Goal: Find specific page/section: Find specific page/section

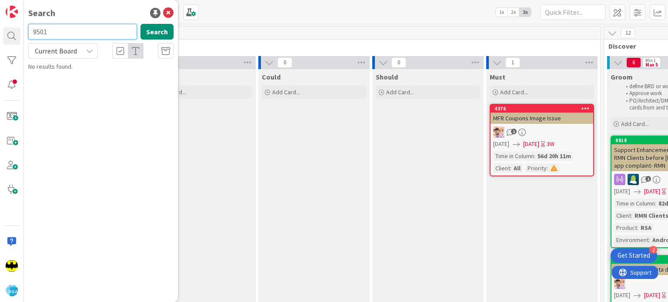
type input "9501"
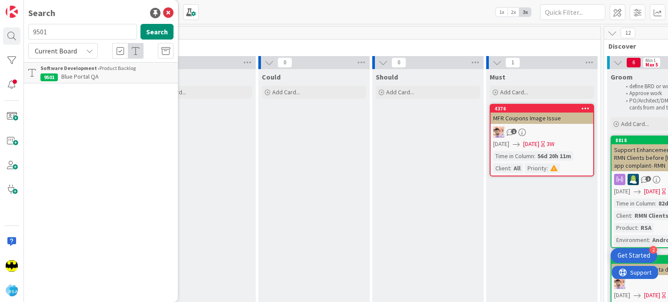
click at [126, 67] on div "Software Development › Product Backlog" at bounding box center [106, 68] width 133 height 8
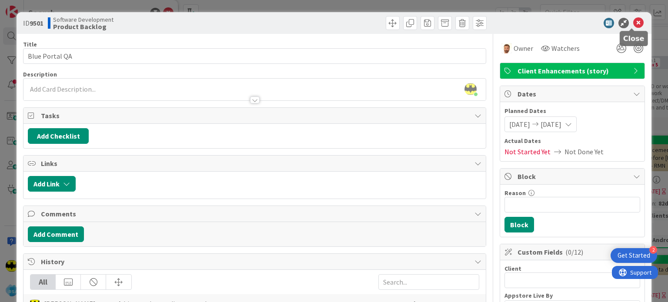
click at [633, 24] on icon at bounding box center [638, 23] width 10 height 10
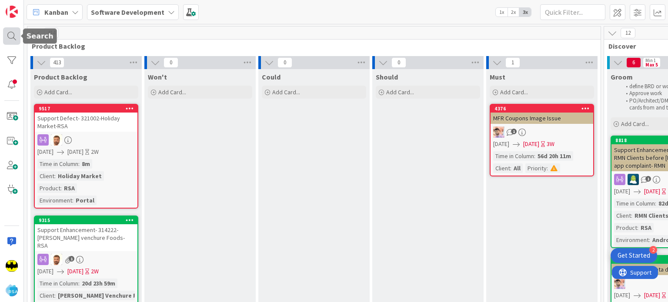
click at [17, 40] on div at bounding box center [11, 35] width 17 height 17
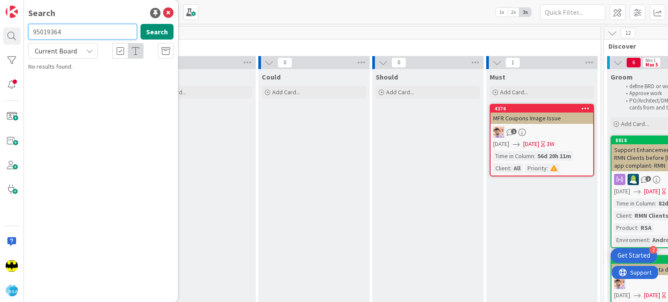
click at [48, 30] on input "95019364" at bounding box center [82, 32] width 109 height 16
click at [51, 31] on input "9364" at bounding box center [82, 32] width 109 height 16
type input "9471"
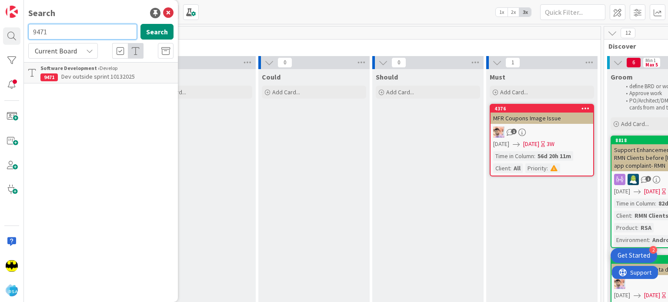
click at [51, 31] on input "9471" at bounding box center [82, 32] width 109 height 16
click at [75, 18] on div "Search" at bounding box center [100, 13] width 145 height 13
click at [76, 30] on input "text" at bounding box center [82, 32] width 109 height 16
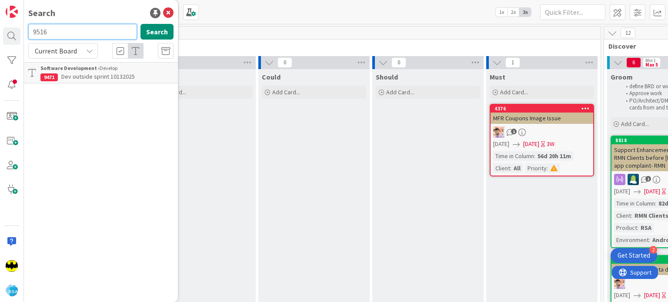
type input "9516"
click at [76, 30] on input "9516" at bounding box center [82, 32] width 109 height 16
click at [85, 36] on input "text" at bounding box center [82, 32] width 109 height 16
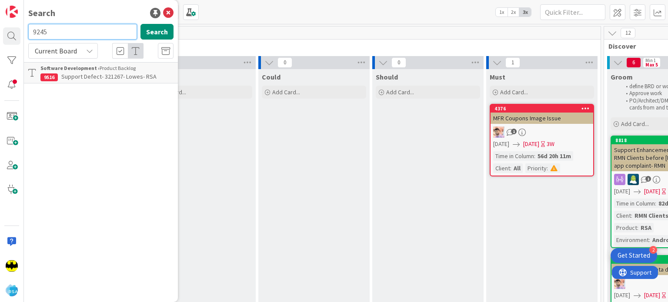
type input "9245"
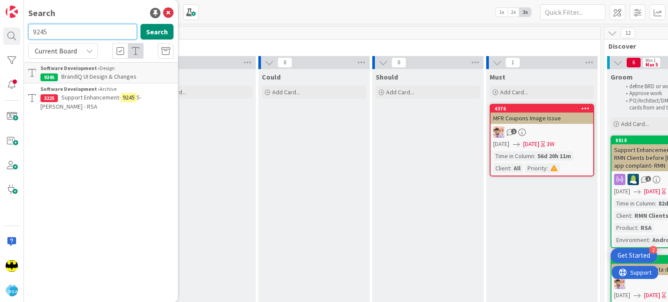
click at [85, 36] on input "9245" at bounding box center [82, 32] width 109 height 16
click at [94, 24] on input "text" at bounding box center [82, 32] width 109 height 16
type input "9127"
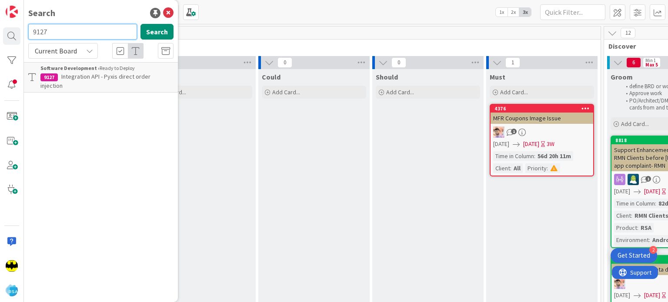
click at [94, 24] on input "9127" at bounding box center [82, 32] width 109 height 16
click at [94, 24] on input "text" at bounding box center [82, 32] width 109 height 16
type input "9488"
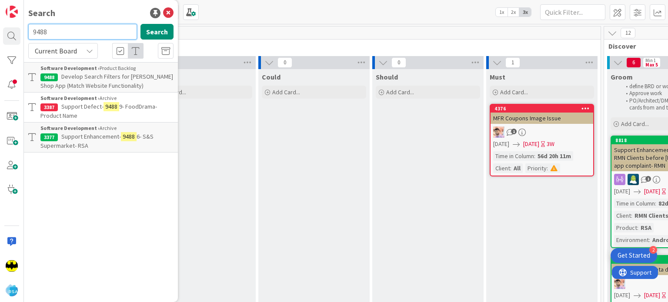
click at [94, 24] on input "9488" at bounding box center [82, 32] width 109 height 16
click at [101, 20] on div "Search Search Current Board Software Development › Product Backlog 9488 Develop…" at bounding box center [101, 151] width 154 height 302
click at [95, 34] on input "text" at bounding box center [82, 32] width 109 height 16
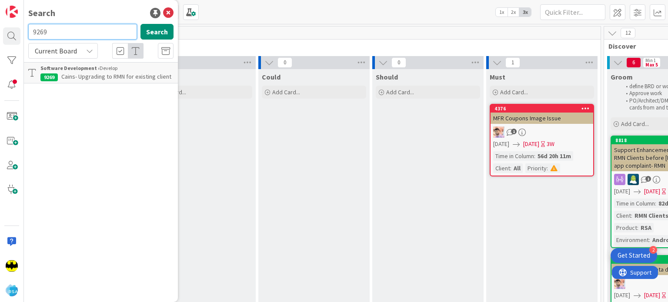
click at [95, 34] on input "9269" at bounding box center [82, 32] width 109 height 16
type input "9459"
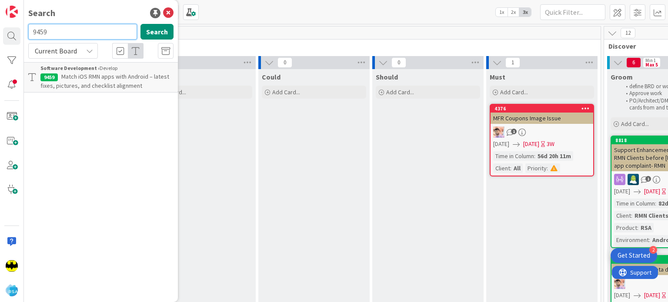
click at [95, 34] on input "9459" at bounding box center [82, 32] width 109 height 16
click at [90, 20] on div "Search Search Current Board Software Development › Develop 9459 Match iOS RMN a…" at bounding box center [101, 151] width 154 height 302
click at [96, 32] on input "text" at bounding box center [82, 32] width 109 height 16
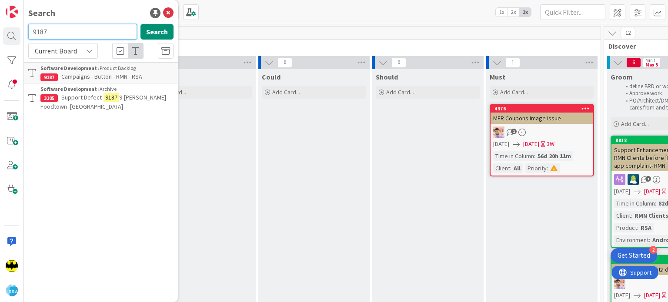
click at [99, 32] on input "9187" at bounding box center [82, 32] width 109 height 16
type input "9"
type input "9488"
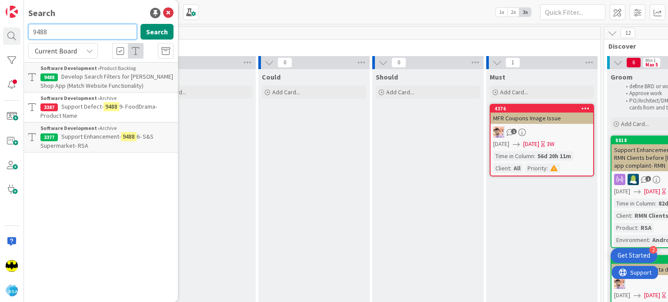
click at [99, 32] on input "9488" at bounding box center [82, 32] width 109 height 16
click at [103, 19] on div "Search" at bounding box center [100, 13] width 145 height 13
click at [101, 29] on input "text" at bounding box center [82, 32] width 109 height 16
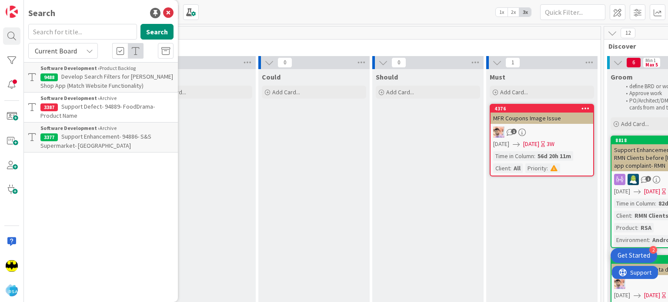
click at [106, 13] on div "Search" at bounding box center [100, 13] width 145 height 13
click at [97, 36] on input "text" at bounding box center [82, 32] width 109 height 16
type input "9360"
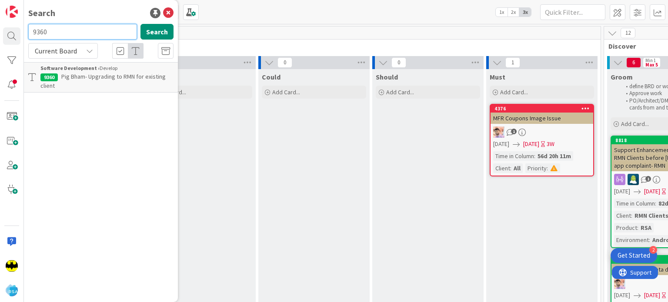
click at [97, 36] on input "9360" at bounding box center [82, 32] width 109 height 16
click at [103, 12] on div "Search" at bounding box center [100, 13] width 145 height 13
click at [86, 24] on input "text" at bounding box center [82, 32] width 109 height 16
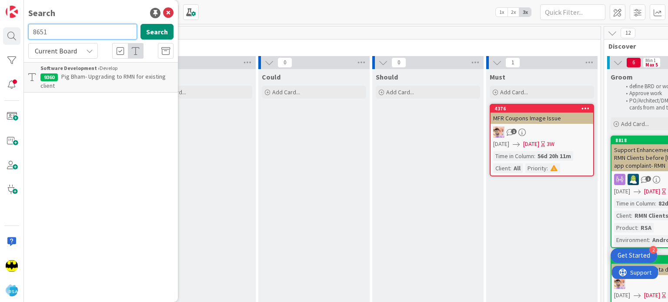
type input "8651"
click at [85, 26] on input "8651" at bounding box center [82, 32] width 109 height 16
